Goal: Information Seeking & Learning: Find specific page/section

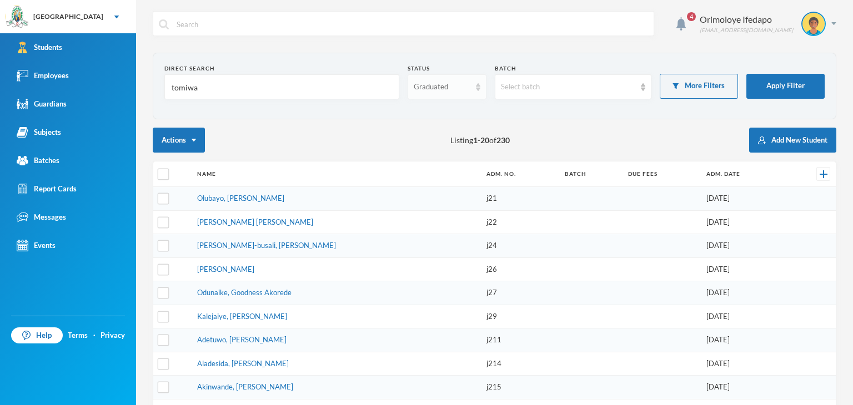
click at [440, 76] on div "Graduated" at bounding box center [446, 86] width 78 height 25
click at [427, 113] on span "Enrolled" at bounding box center [425, 111] width 29 height 9
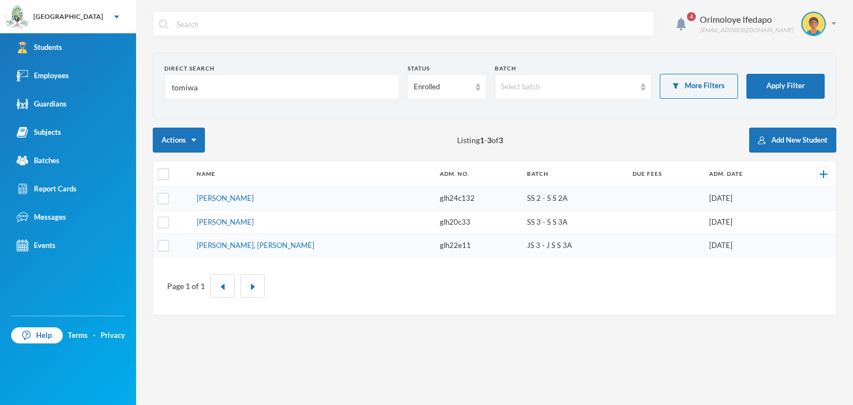
click at [249, 202] on td "[PERSON_NAME]" at bounding box center [312, 199] width 243 height 24
click at [203, 88] on input "tomiwa" at bounding box center [281, 87] width 223 height 25
click at [200, 84] on input "tomiwa" at bounding box center [281, 87] width 223 height 25
type input "t"
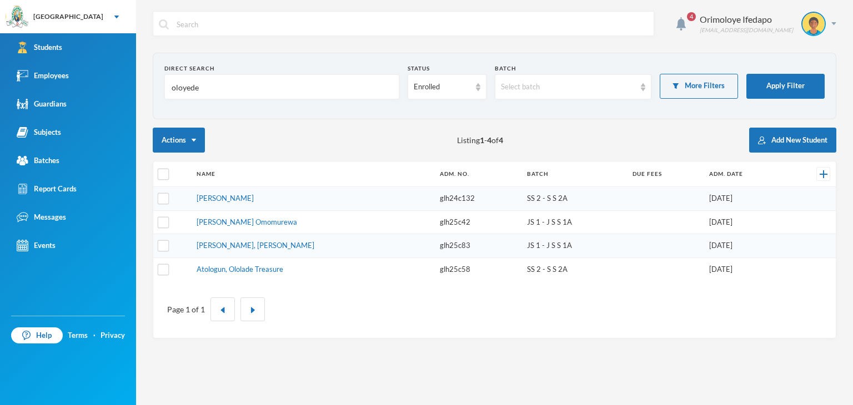
click at [225, 80] on input "oloyede" at bounding box center [281, 87] width 223 height 25
click at [225, 82] on input "oloyede" at bounding box center [281, 87] width 223 height 25
type input "o"
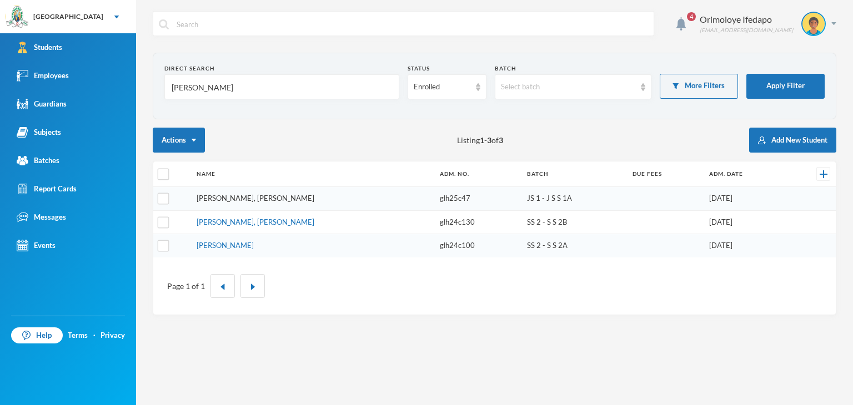
type input "[PERSON_NAME]"
click at [244, 195] on link "[PERSON_NAME], [PERSON_NAME]" at bounding box center [256, 198] width 118 height 9
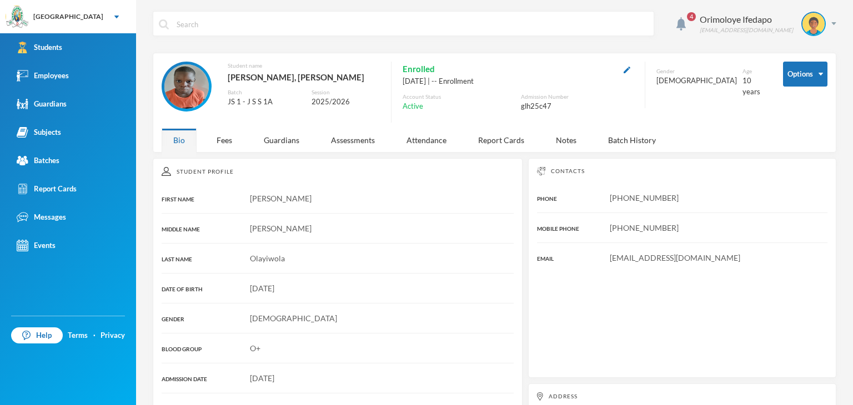
click at [528, 106] on div "glh25c47" at bounding box center [577, 106] width 113 height 11
click at [526, 105] on div "glh25c47" at bounding box center [577, 106] width 113 height 11
click at [532, 103] on div "glh25c47" at bounding box center [577, 106] width 113 height 11
click at [532, 104] on div "glh25c47" at bounding box center [577, 106] width 113 height 11
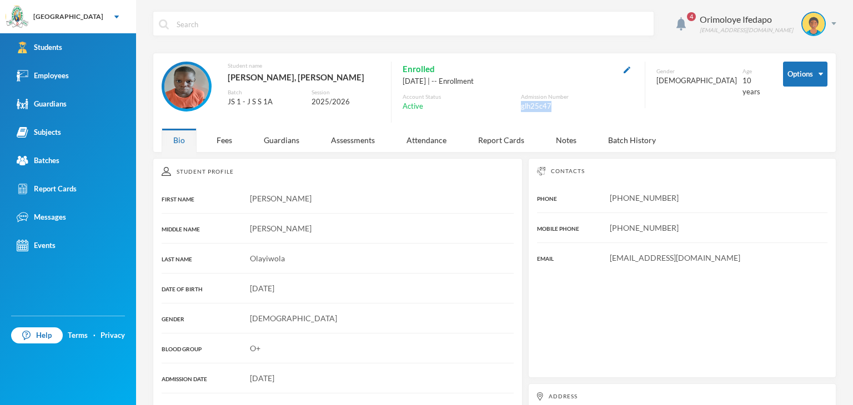
copy div "glh25c47"
click at [822, 20] on div "Orimoloye Ifedapo dapo.orimoloye@greenlandhall.org" at bounding box center [763, 24] width 145 height 24
click at [804, 83] on button "Logout" at bounding box center [797, 81] width 50 height 17
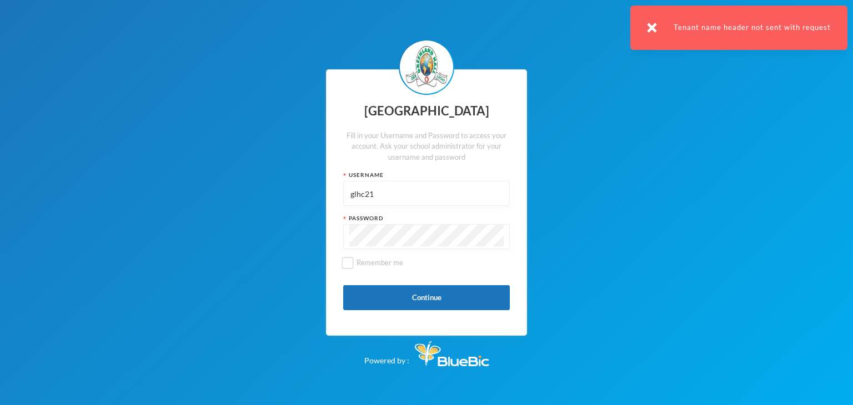
click at [454, 188] on input "glhc21" at bounding box center [426, 194] width 154 height 25
click at [455, 188] on input "glhc21" at bounding box center [426, 194] width 154 height 25
paste input "25c47"
type input "glh25c47"
click at [369, 301] on button "Continue" at bounding box center [426, 297] width 167 height 25
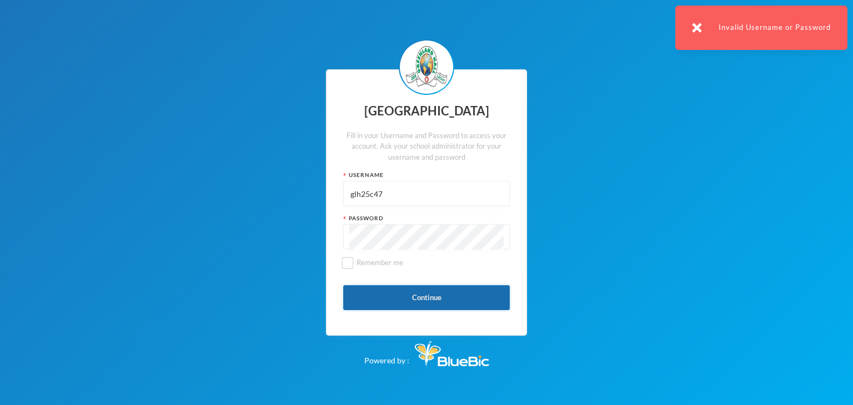
click at [366, 293] on button "Continue" at bounding box center [426, 297] width 167 height 25
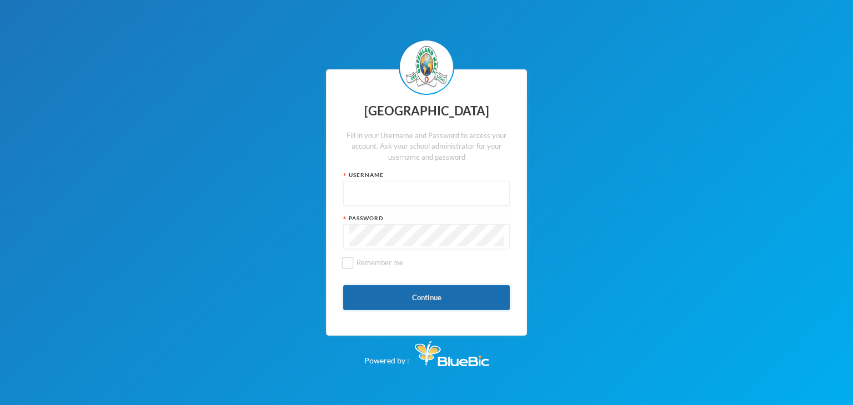
type input "glhc21"
click at [380, 294] on button "Continue" at bounding box center [426, 297] width 167 height 25
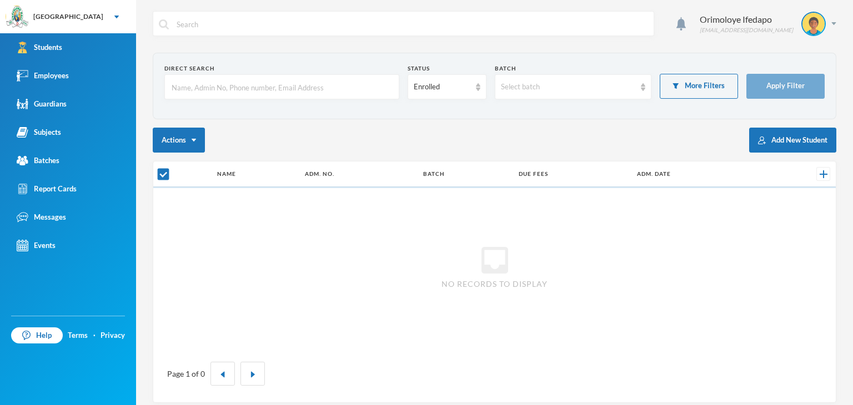
checkbox input "false"
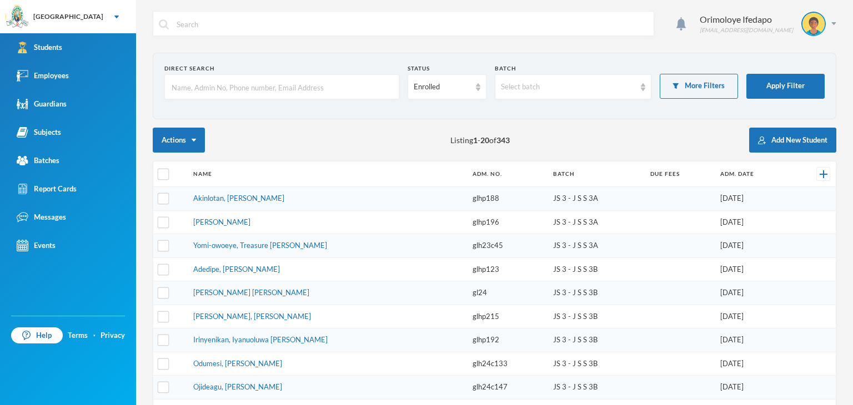
click at [249, 84] on input "text" at bounding box center [281, 87] width 223 height 25
type input "[PERSON_NAME]"
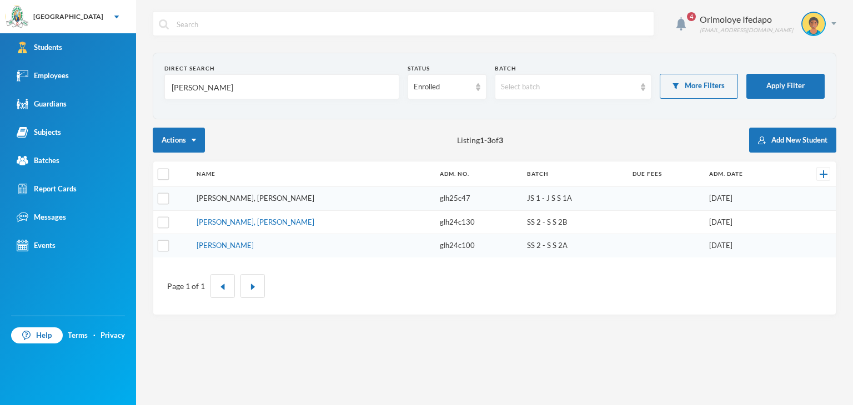
click at [228, 199] on link "[PERSON_NAME], [PERSON_NAME]" at bounding box center [256, 198] width 118 height 9
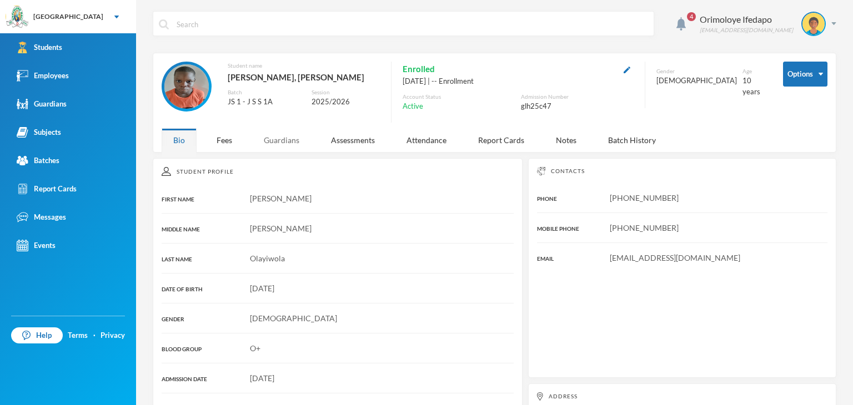
click at [290, 141] on div "Guardians" at bounding box center [281, 140] width 59 height 24
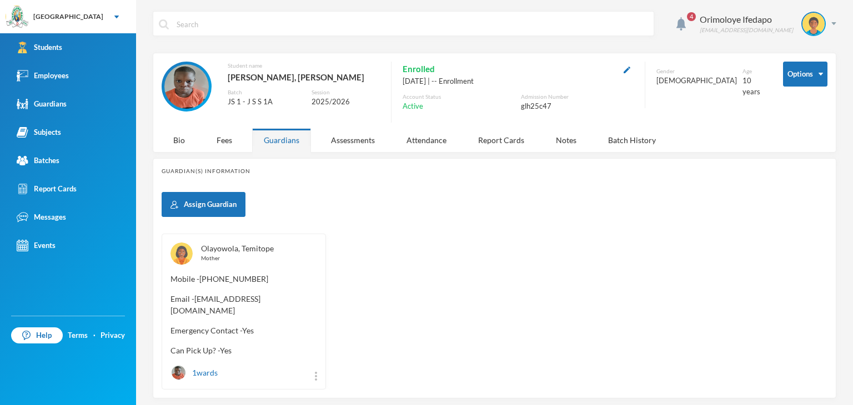
click at [242, 251] on link "Olayowola, Temitope" at bounding box center [237, 248] width 73 height 9
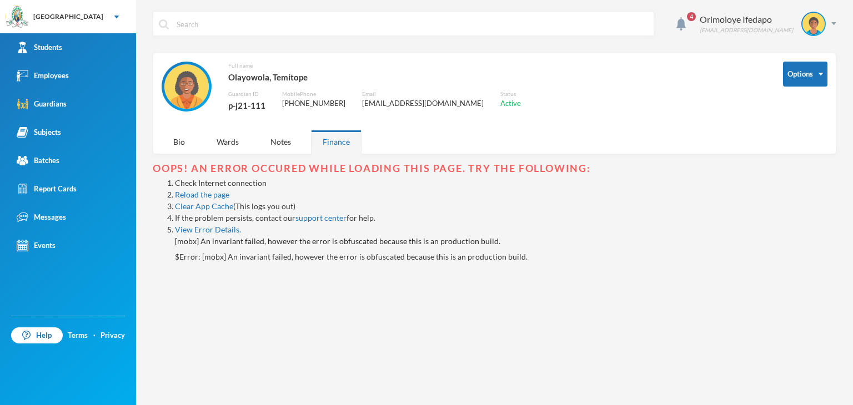
click at [246, 107] on div "p-j21-111" at bounding box center [246, 105] width 37 height 14
click at [248, 104] on div "p-j21-111" at bounding box center [246, 105] width 37 height 14
click at [246, 106] on div "p-j21-111" at bounding box center [246, 105] width 37 height 14
click at [246, 105] on div "p-j21-111" at bounding box center [246, 105] width 37 height 14
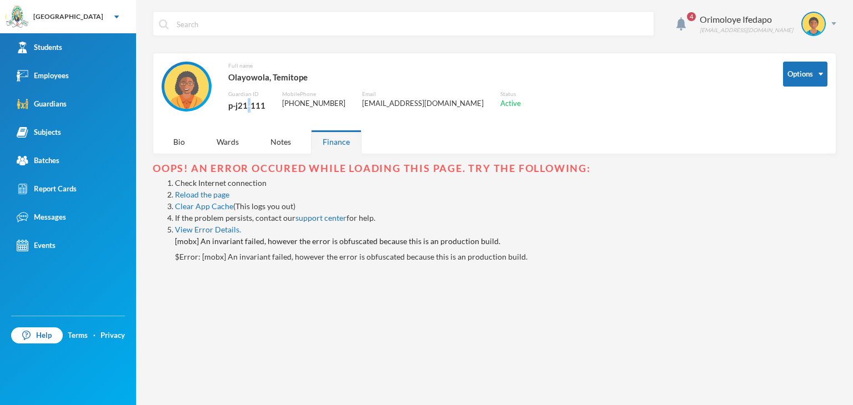
click at [246, 107] on div "p-j21-111" at bounding box center [246, 105] width 37 height 14
click at [245, 108] on div "p-j21-111" at bounding box center [246, 105] width 37 height 14
click at [246, 109] on div "p-j21-111" at bounding box center [246, 105] width 37 height 14
click at [251, 107] on div "p-j21-111" at bounding box center [246, 105] width 37 height 14
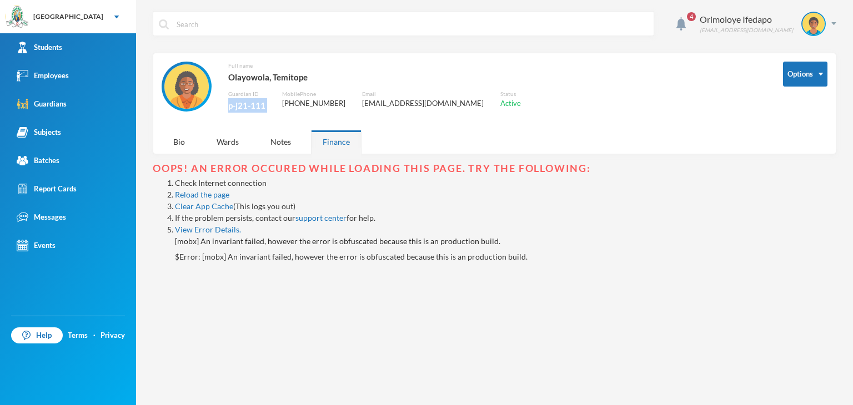
click at [251, 107] on div "p-j21-111" at bounding box center [246, 105] width 37 height 14
copy div "p-j21-111"
click at [835, 23] on img at bounding box center [833, 23] width 5 height 3
click at [799, 83] on button "Logout" at bounding box center [805, 81] width 50 height 17
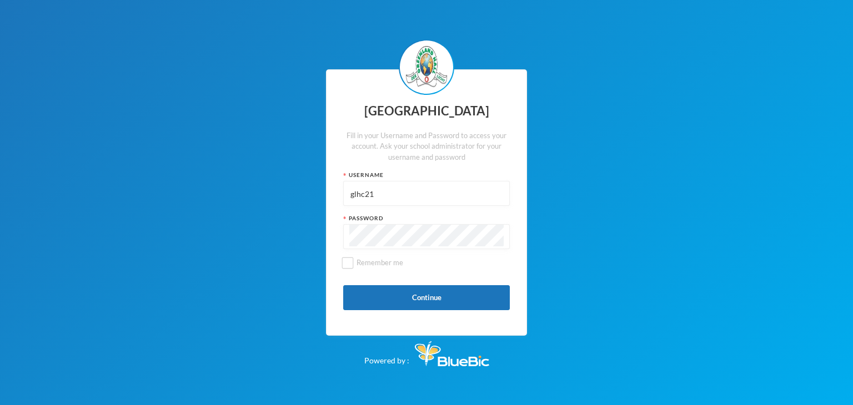
click at [391, 198] on input "glhc21" at bounding box center [426, 194] width 154 height 25
click at [392, 198] on input "glhc21" at bounding box center [426, 194] width 154 height 25
click at [394, 196] on input "glhc21" at bounding box center [426, 194] width 154 height 25
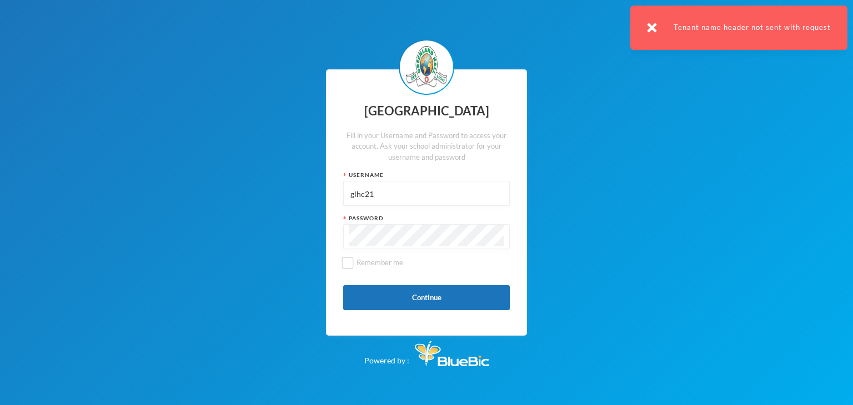
paste input "p-j21-11"
type input "p-j21-111"
click at [375, 294] on button "Continue" at bounding box center [426, 297] width 167 height 25
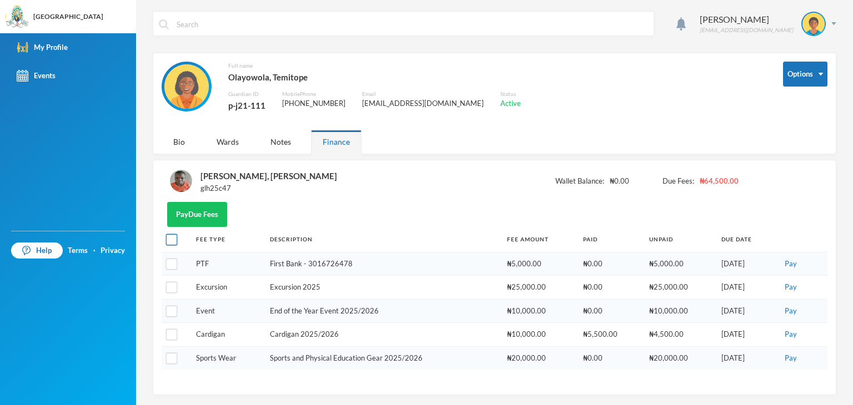
click at [174, 244] on input "checkbox" at bounding box center [172, 240] width 12 height 12
checkbox input "true"
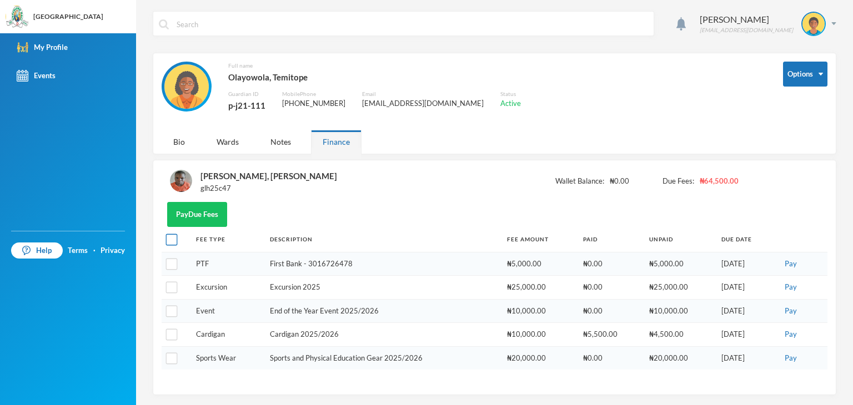
checkbox input "true"
click at [830, 25] on div "4 Olayowola Temitope [EMAIL_ADDRESS][DOMAIN_NAME] Options Full name Olayowola, …" at bounding box center [494, 202] width 717 height 405
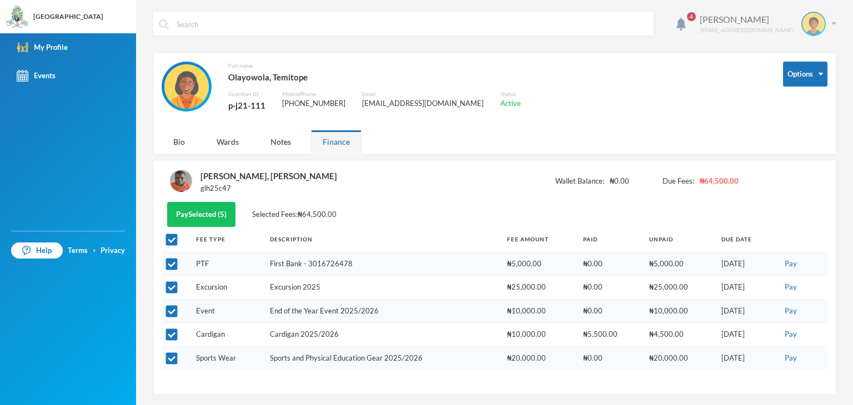
click at [831, 23] on img at bounding box center [833, 23] width 5 height 3
click at [805, 76] on button "Logout" at bounding box center [797, 81] width 50 height 17
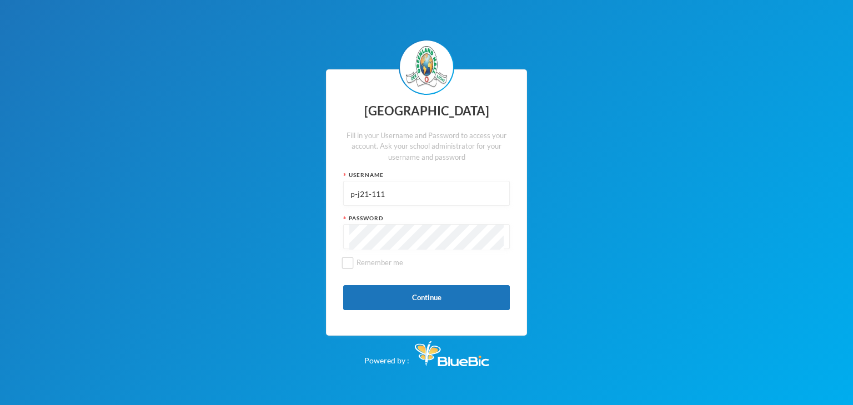
click at [431, 191] on input "p-j21-111" at bounding box center [426, 194] width 154 height 25
click at [430, 192] on input "p-j21-111" at bounding box center [426, 194] width 154 height 25
type input "glhc21"
click at [427, 299] on button "Continue" at bounding box center [426, 297] width 167 height 25
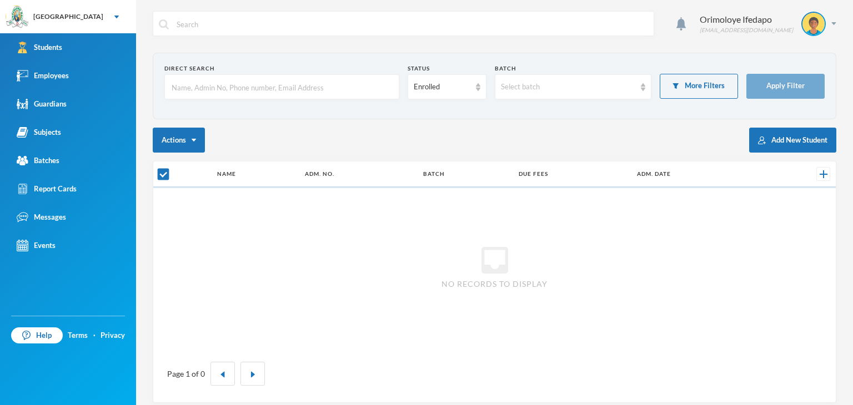
checkbox input "false"
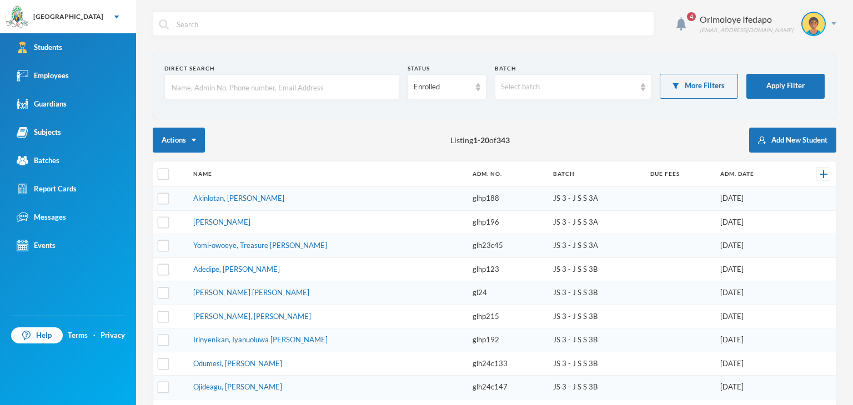
click at [232, 85] on input "text" at bounding box center [281, 87] width 223 height 25
